Goal: Information Seeking & Learning: Find specific fact

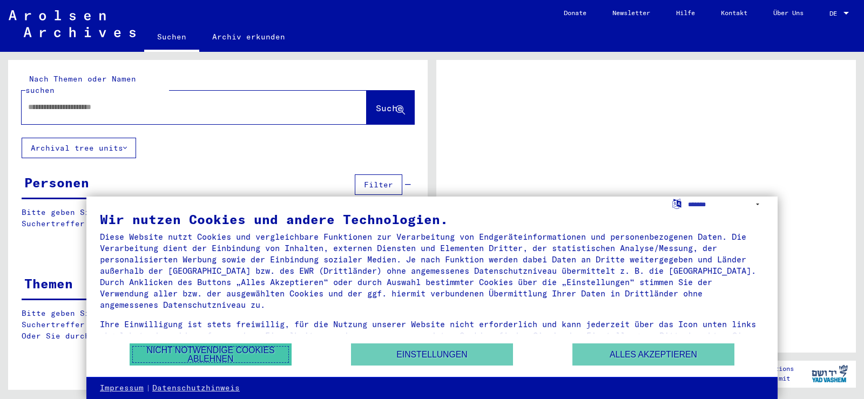
click at [194, 348] on button "Nicht notwendige Cookies ablehnen" at bounding box center [211, 354] width 162 height 22
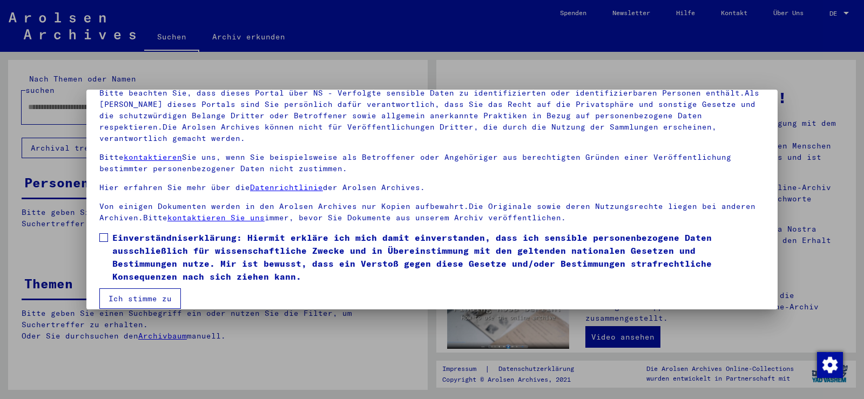
scroll to position [93, 0]
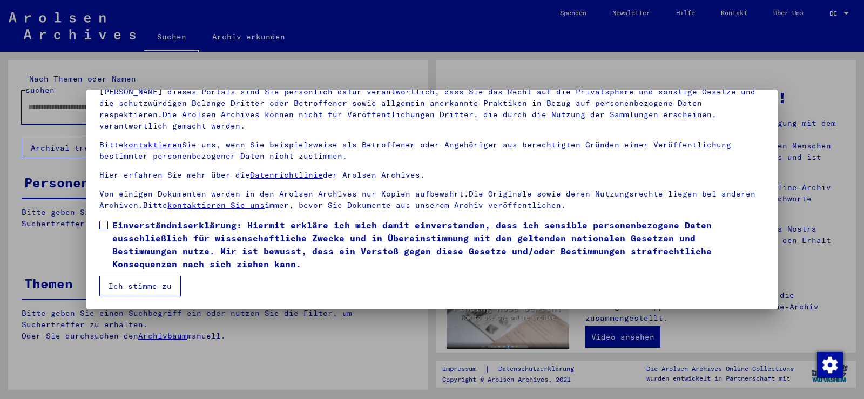
click at [104, 222] on span at bounding box center [103, 225] width 9 height 9
click at [143, 282] on button "Ich stimme zu" at bounding box center [140, 286] width 82 height 21
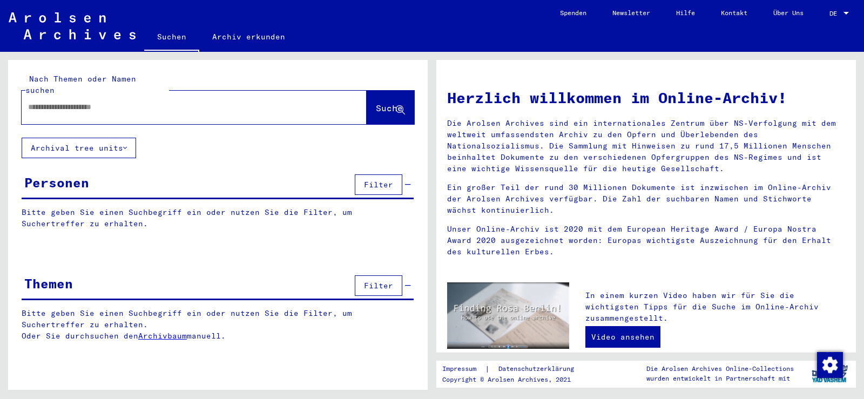
click at [112, 102] on input "text" at bounding box center [181, 107] width 306 height 11
type input "**********"
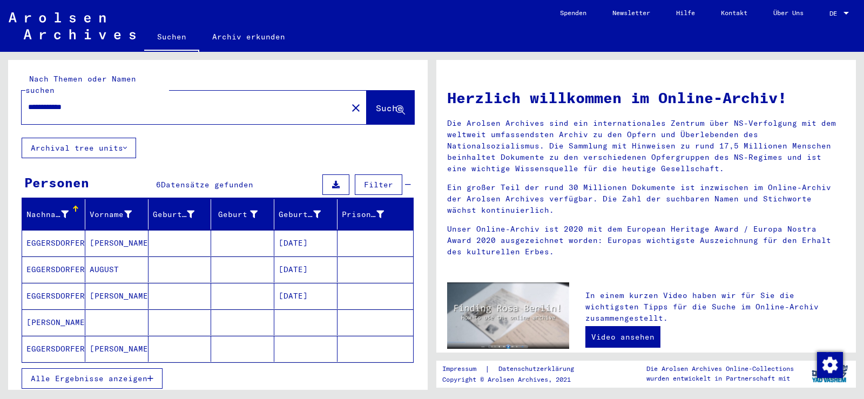
click at [110, 374] on span "Alle Ergebnisse anzeigen" at bounding box center [89, 379] width 117 height 10
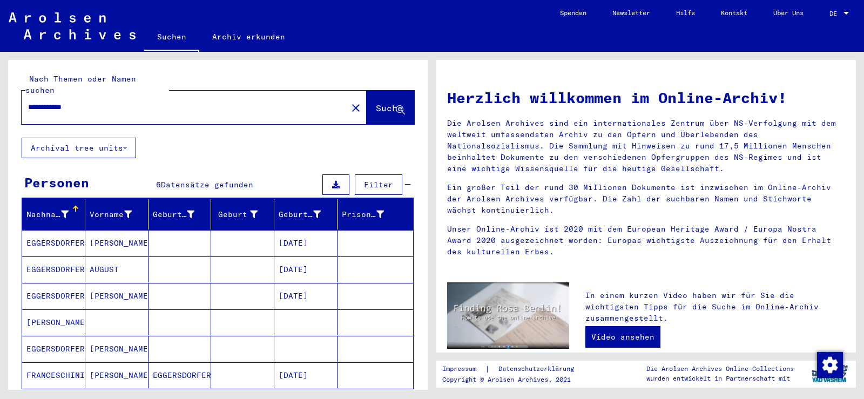
drag, startPoint x: 55, startPoint y: 231, endPoint x: 93, endPoint y: 232, distance: 38.9
click at [55, 231] on mat-cell "EGGERSDORFER" at bounding box center [53, 243] width 63 height 26
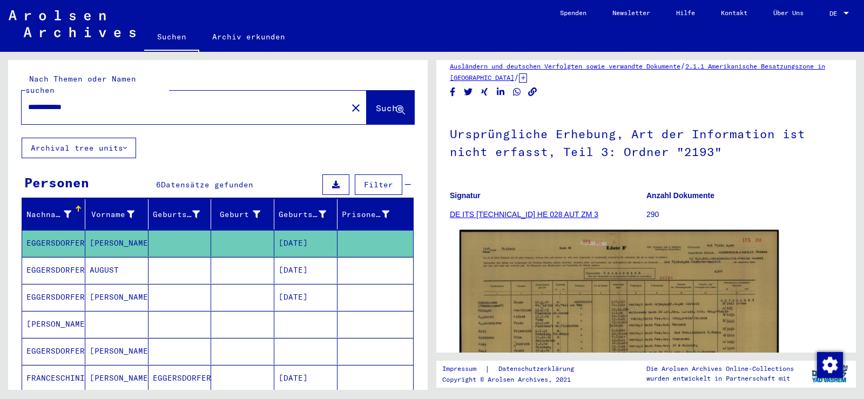
scroll to position [108, 0]
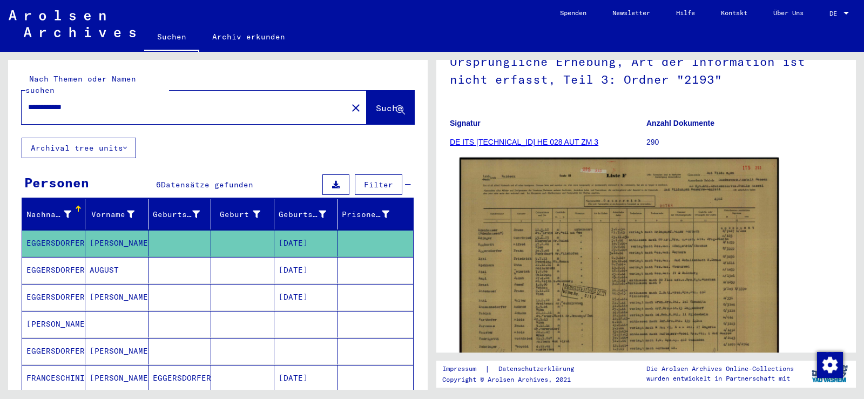
click at [542, 281] on img at bounding box center [619, 271] width 319 height 226
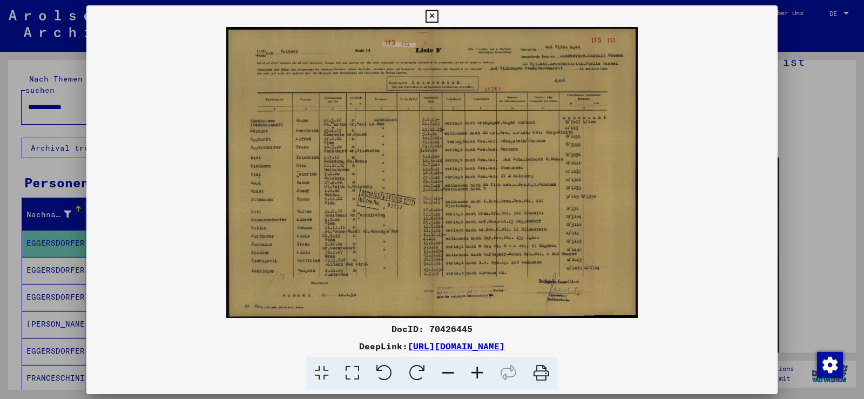
click at [542, 281] on img at bounding box center [431, 172] width 691 height 291
click at [356, 157] on img at bounding box center [431, 172] width 691 height 291
click at [477, 375] on icon at bounding box center [477, 373] width 29 height 33
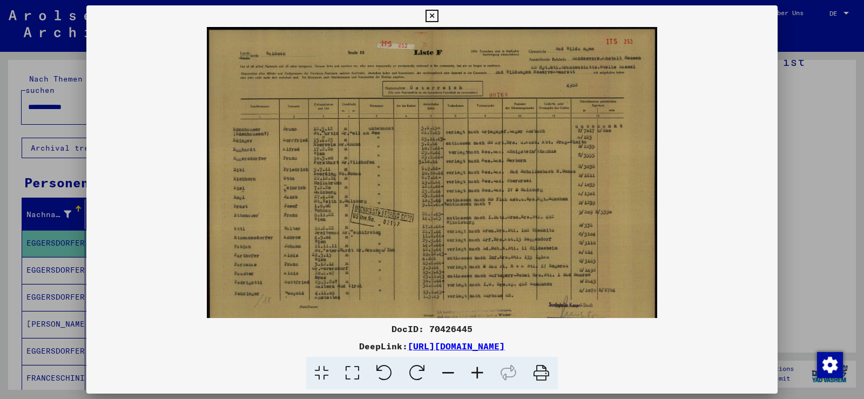
click at [477, 375] on icon at bounding box center [477, 373] width 29 height 33
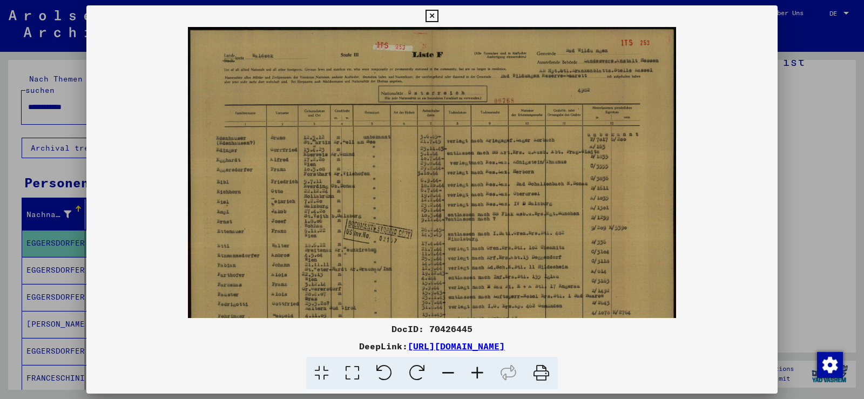
click at [477, 375] on icon at bounding box center [477, 373] width 29 height 33
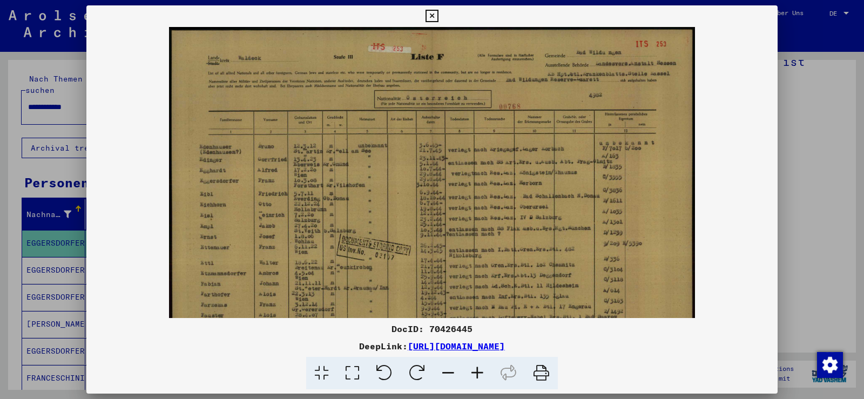
click at [477, 375] on icon at bounding box center [477, 373] width 29 height 33
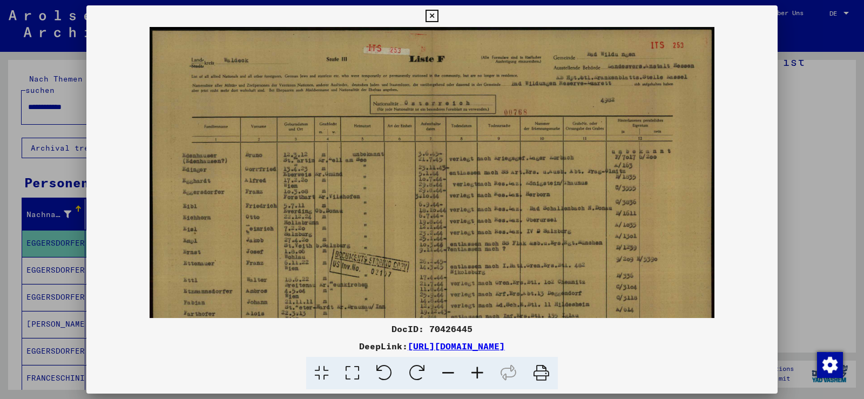
click at [477, 375] on icon at bounding box center [477, 373] width 29 height 33
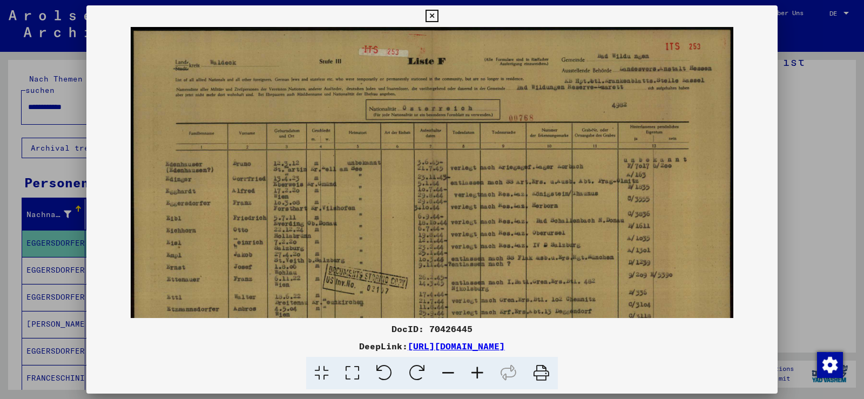
drag, startPoint x: 477, startPoint y: 375, endPoint x: 460, endPoint y: 347, distance: 33.0
click at [477, 374] on icon at bounding box center [477, 373] width 29 height 33
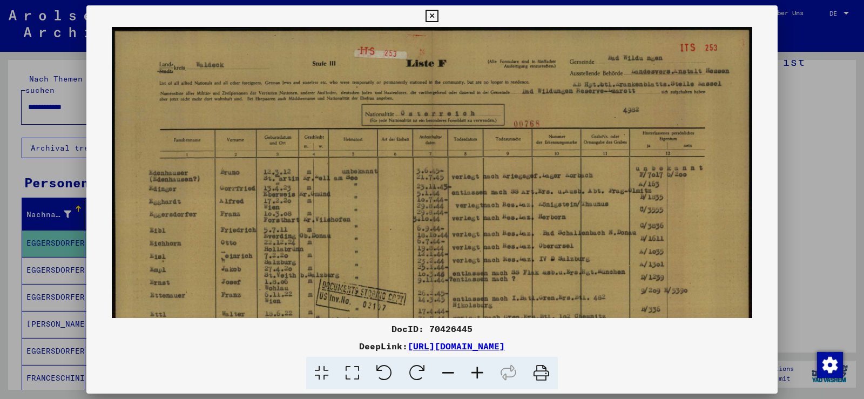
click at [431, 246] on img at bounding box center [432, 253] width 641 height 453
